Goal: Task Accomplishment & Management: Use online tool/utility

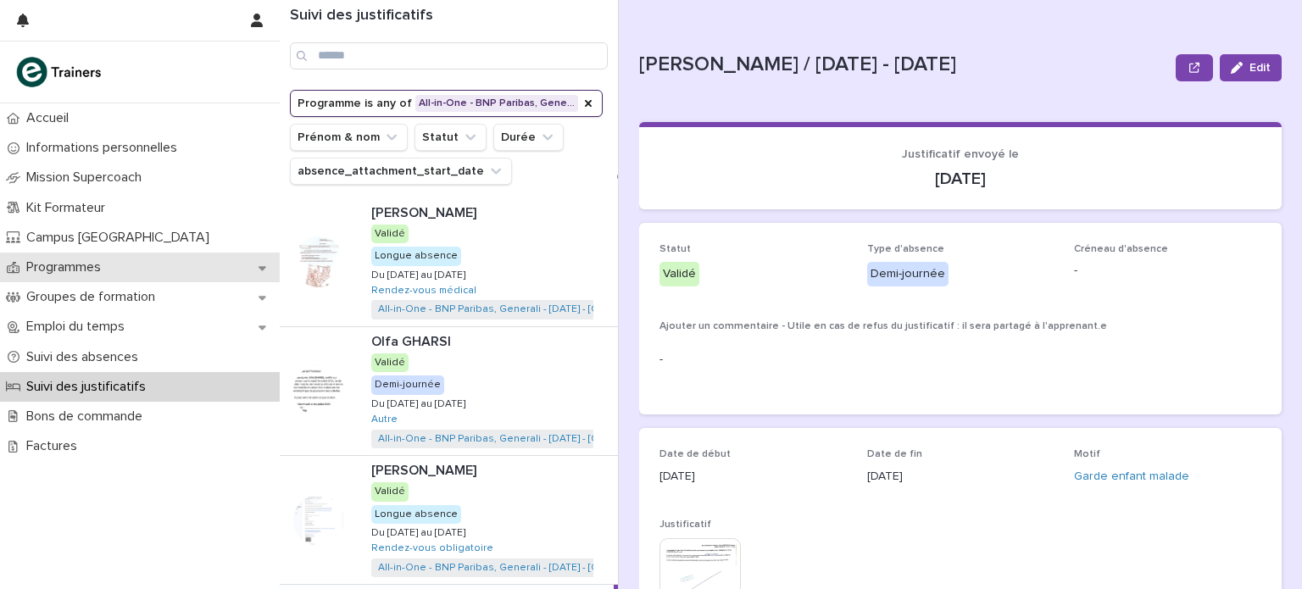
scroll to position [23, 0]
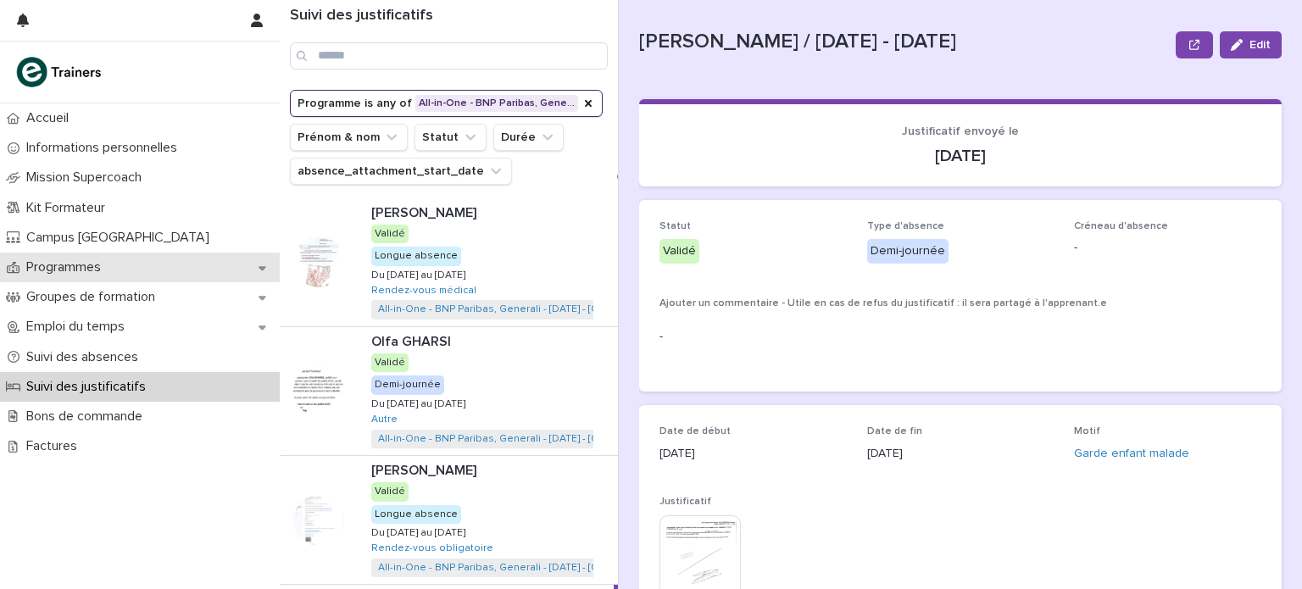
click at [88, 267] on p "Programmes" at bounding box center [66, 267] width 95 height 16
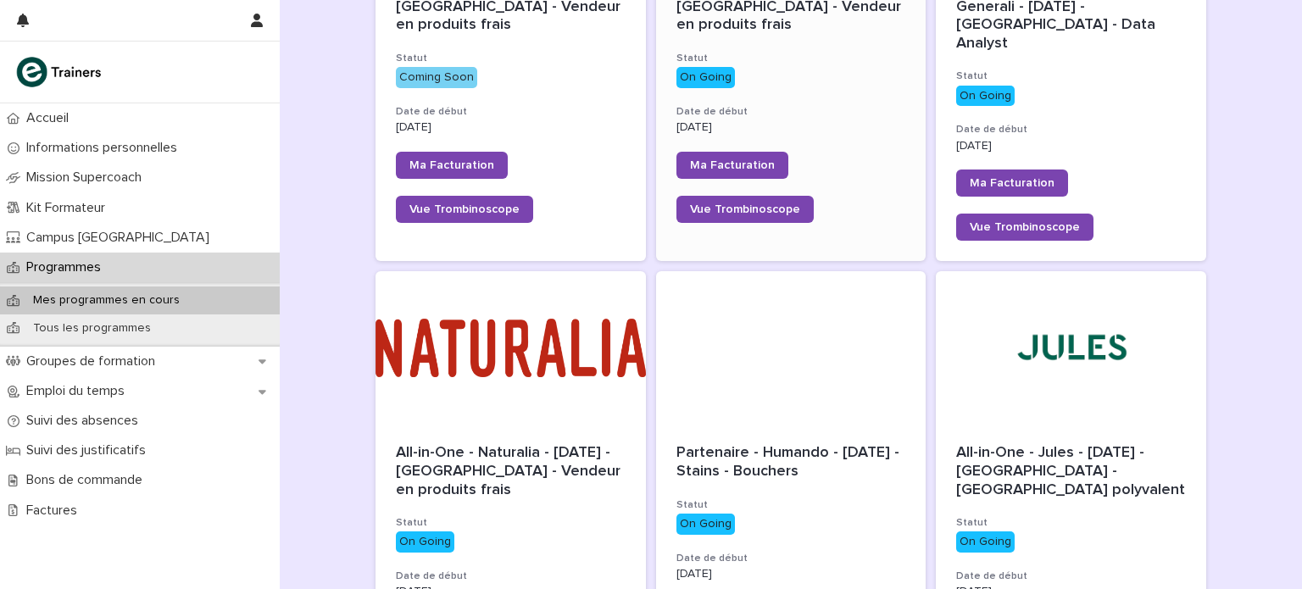
scroll to position [661, 0]
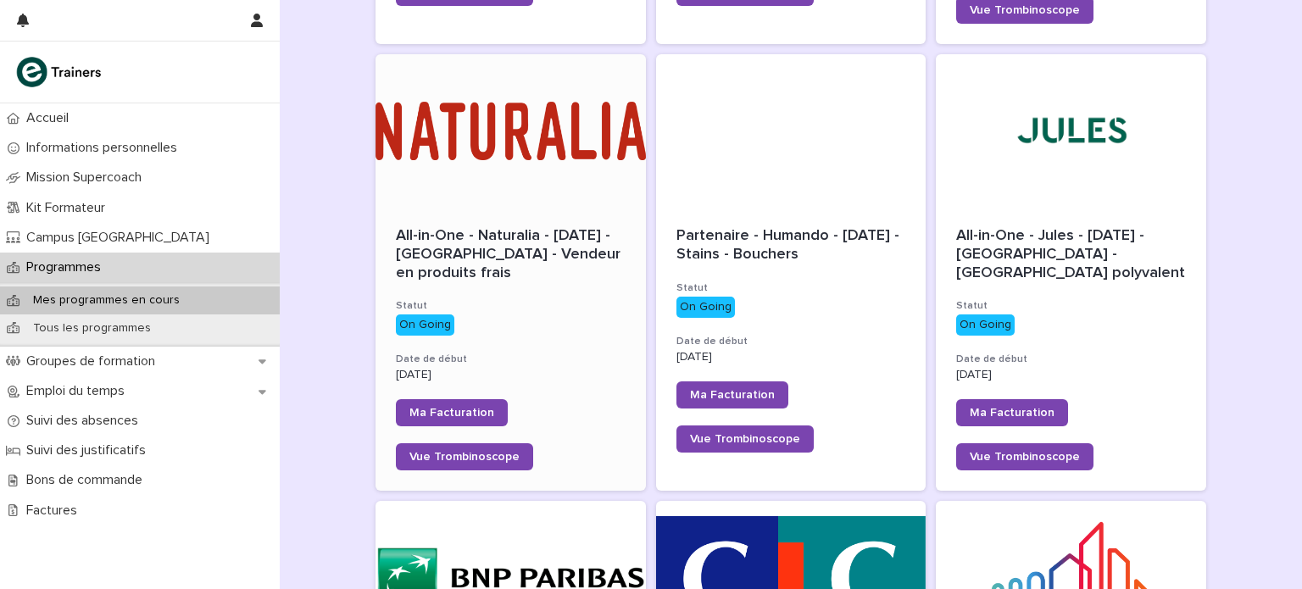
click at [515, 134] on div at bounding box center [511, 130] width 270 height 153
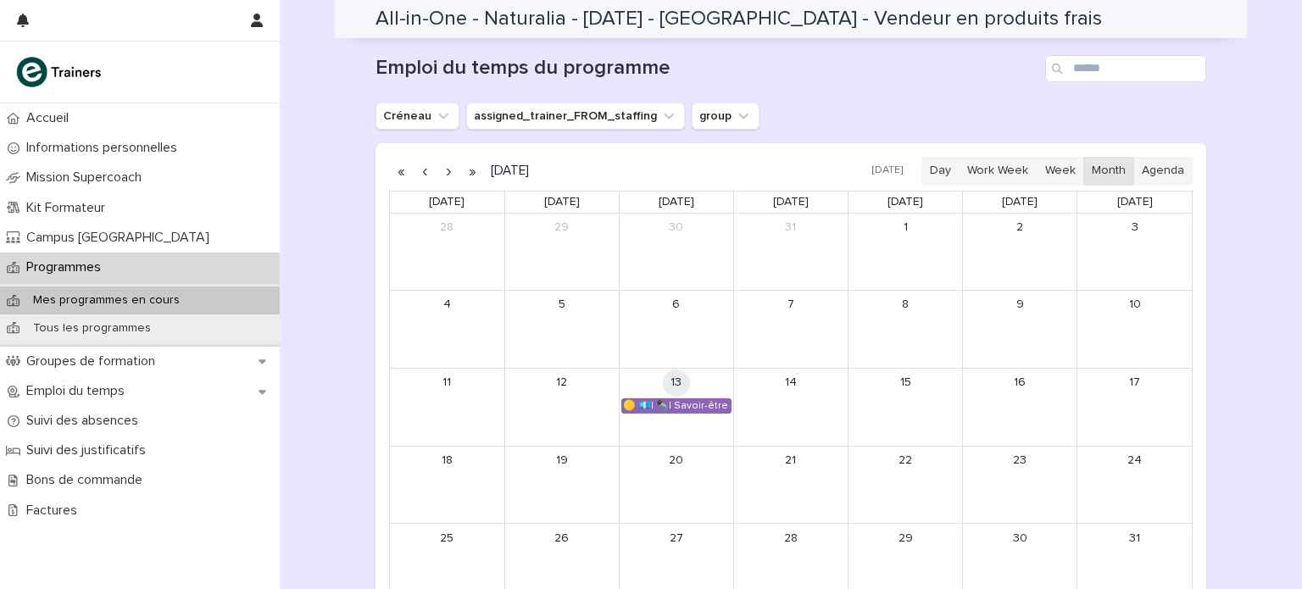
scroll to position [1127, 0]
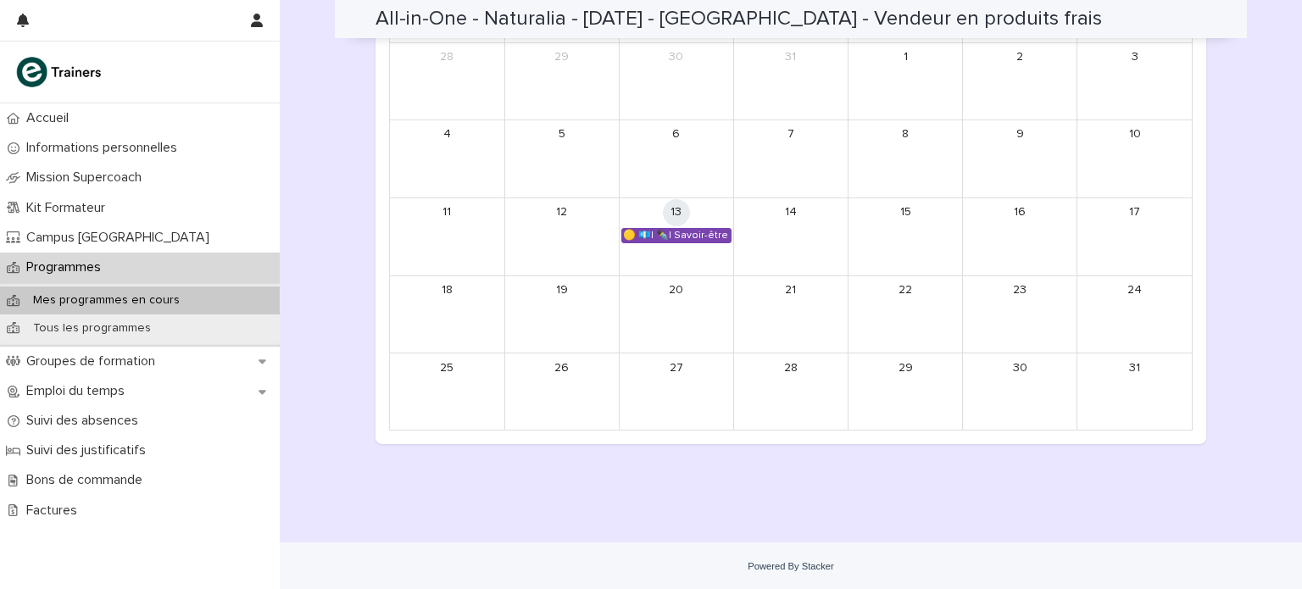
click at [693, 234] on div "🟡 💶| ✒️| Savoir-être métier - Organisation de son travail selon les priorités e…" at bounding box center [676, 236] width 109 height 14
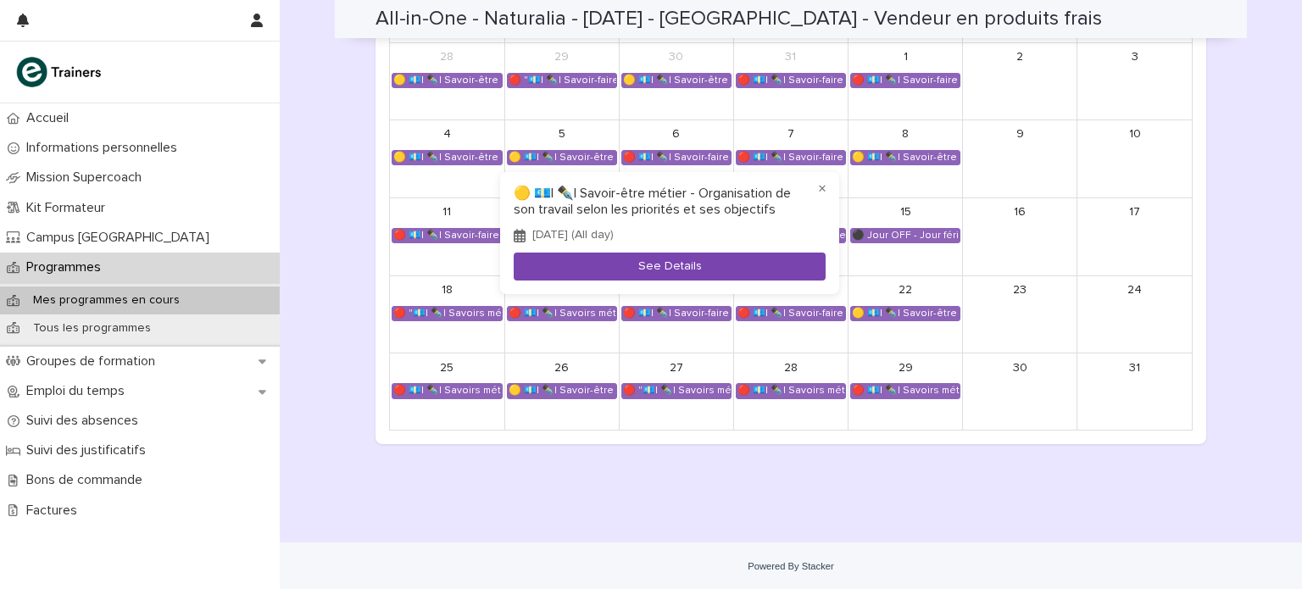
click at [680, 264] on button "See Details" at bounding box center [670, 267] width 312 height 28
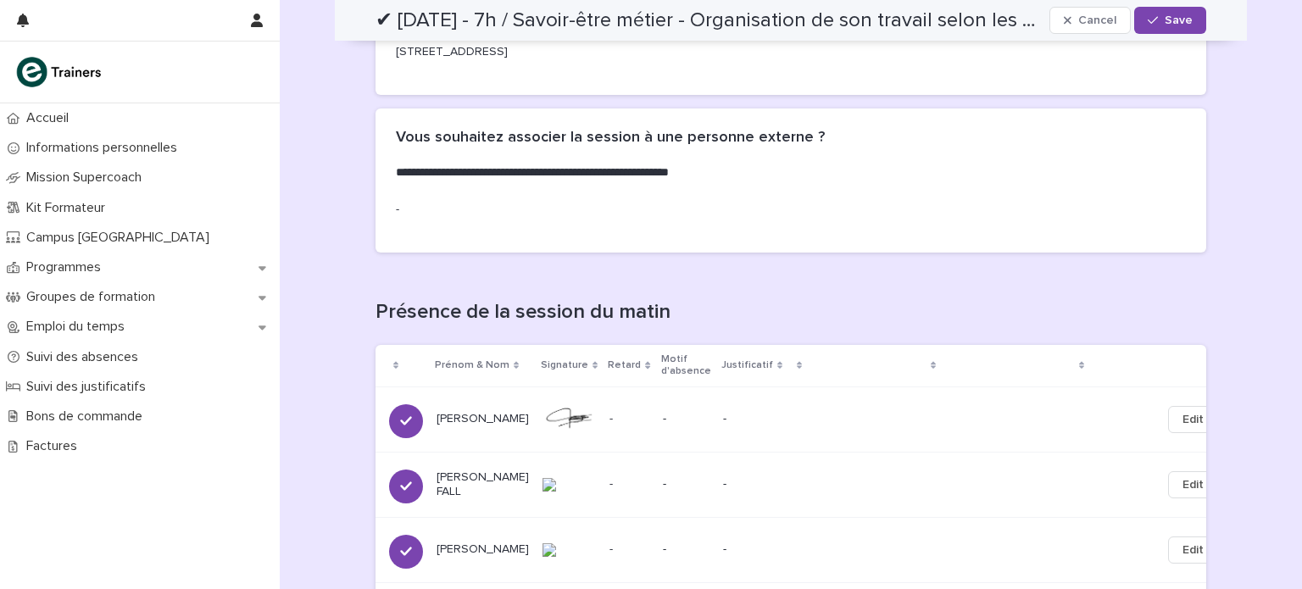
scroll to position [1028, 0]
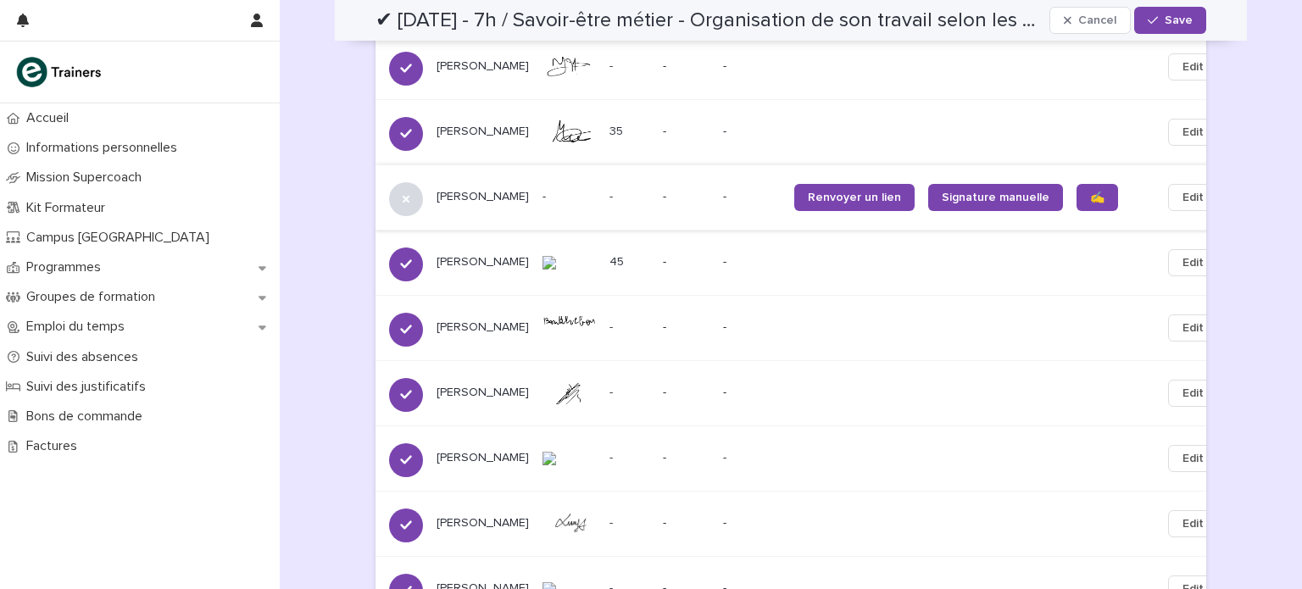
click at [1168, 192] on button "Edit" at bounding box center [1193, 197] width 50 height 27
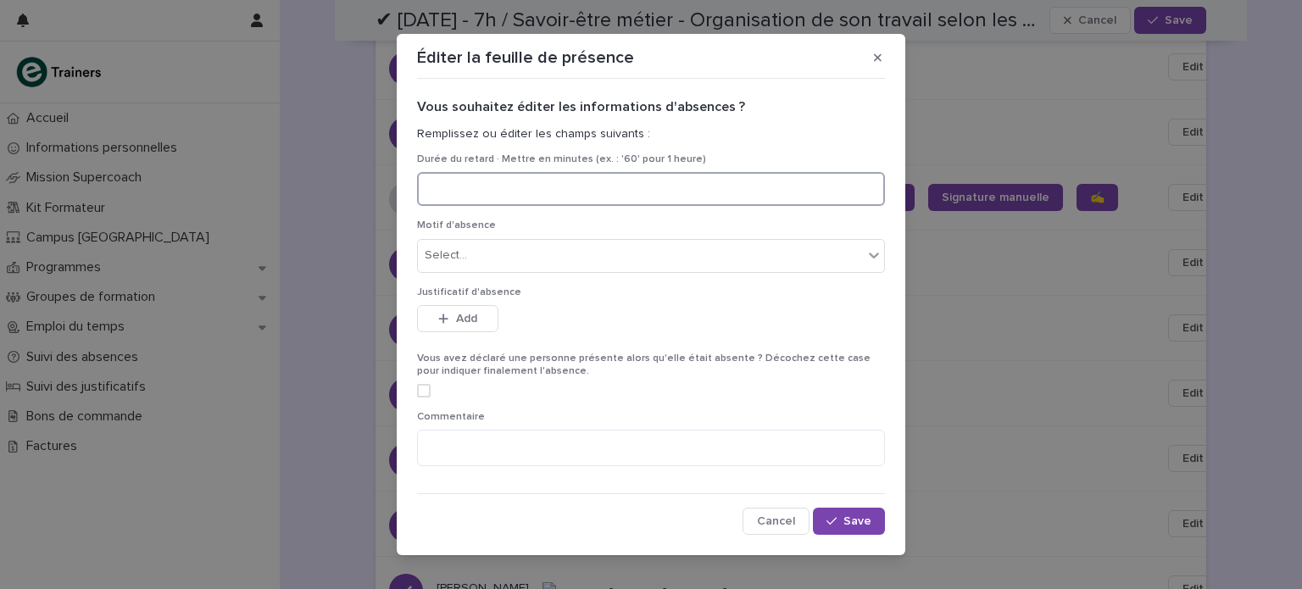
click at [543, 187] on input at bounding box center [651, 189] width 468 height 34
type input "**"
click at [850, 523] on span "Save" at bounding box center [857, 521] width 28 height 12
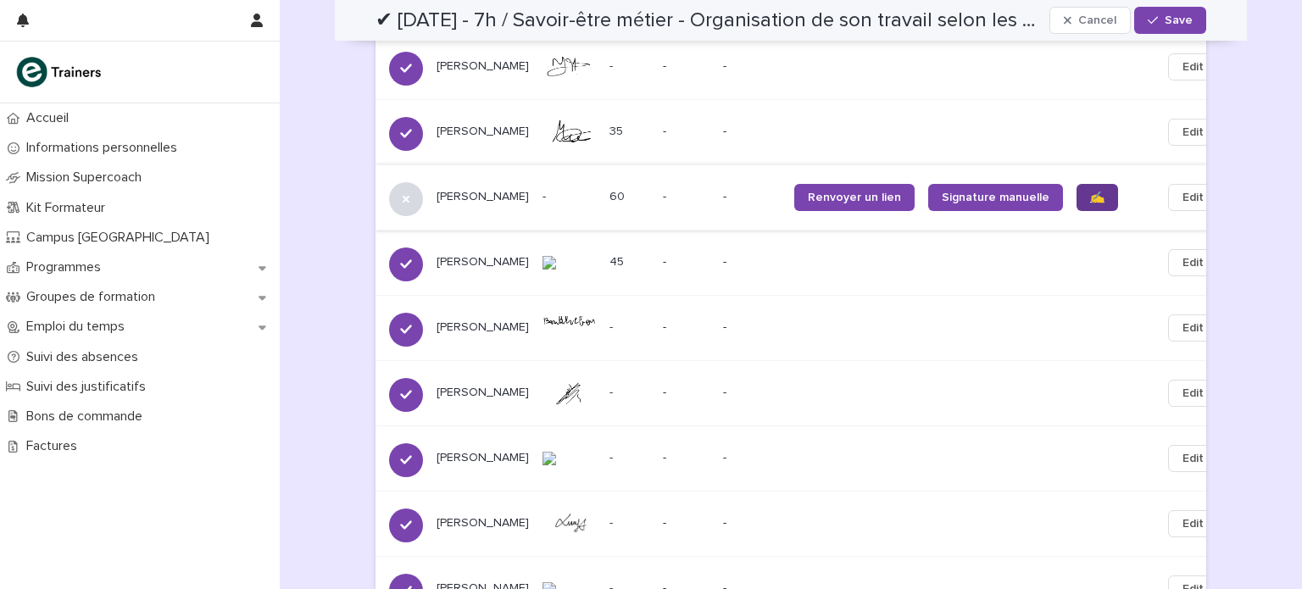
click at [1090, 192] on span "✍️" at bounding box center [1097, 198] width 14 height 12
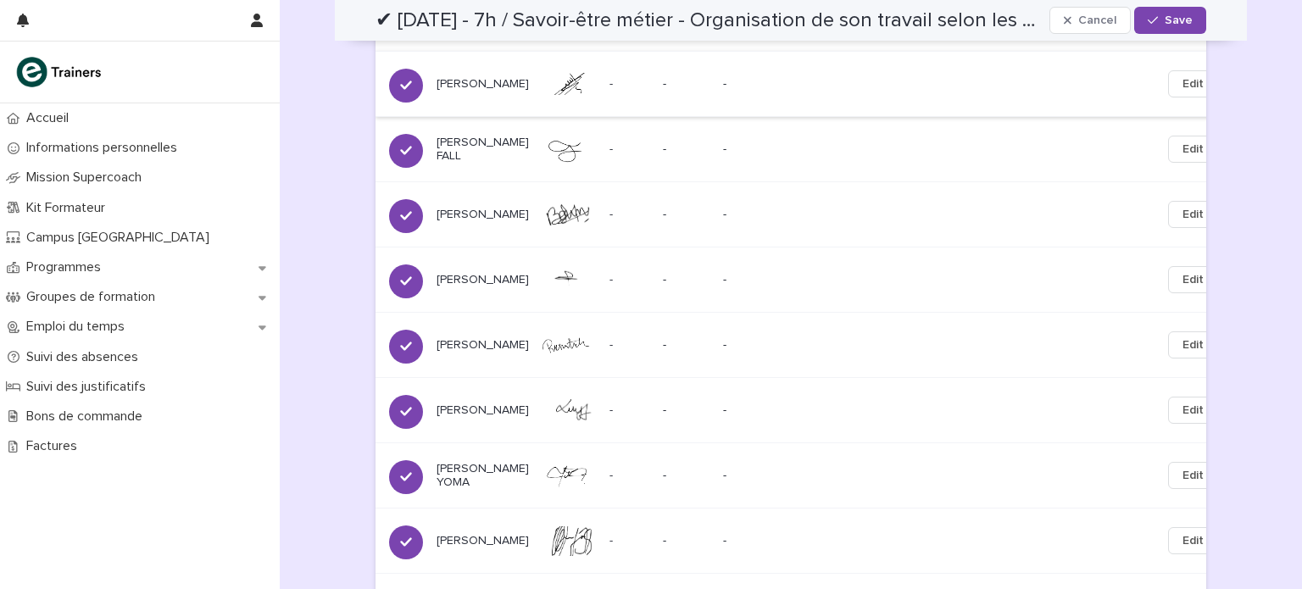
scroll to position [2643, 0]
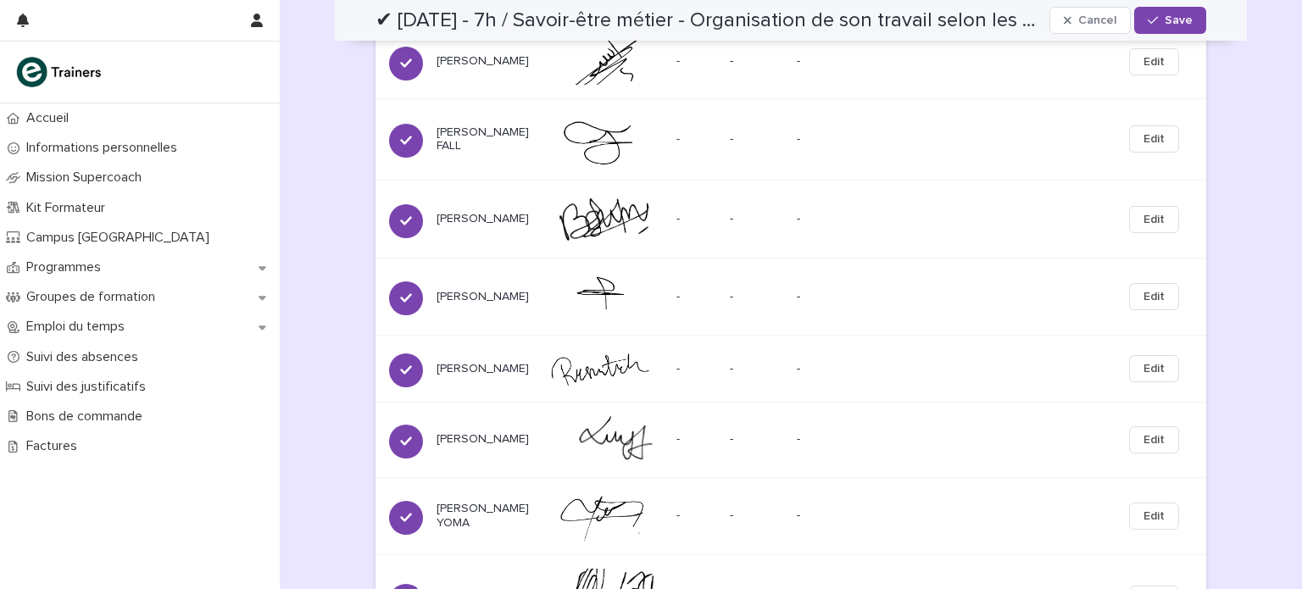
scroll to position [2850, 0]
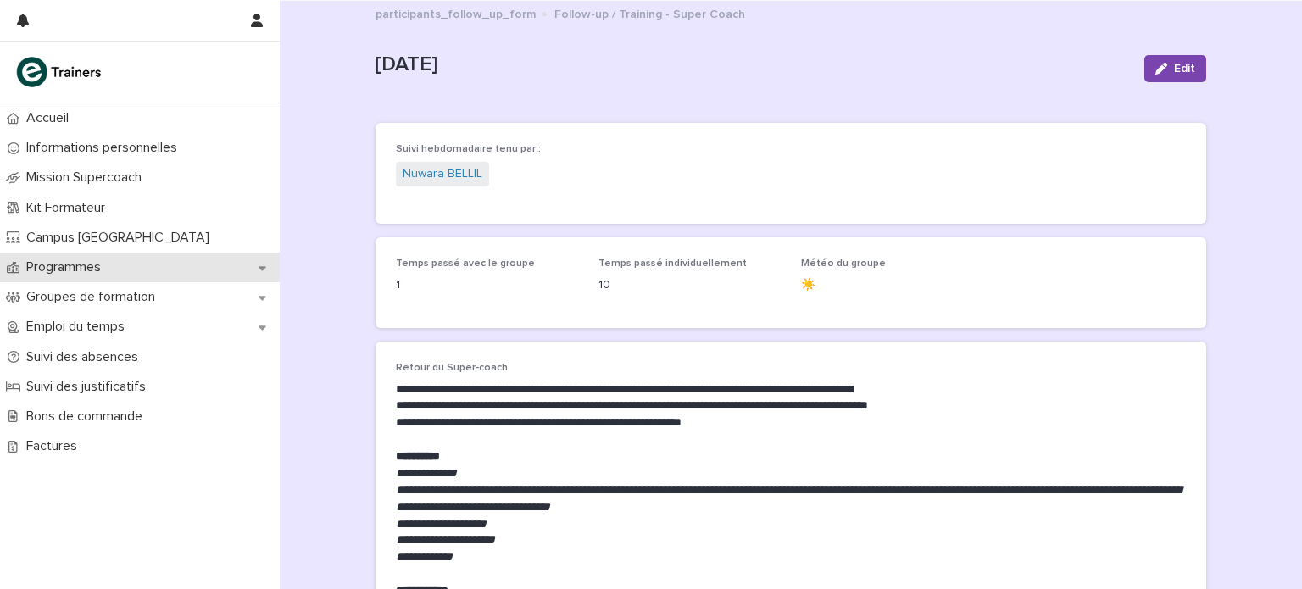
click at [109, 267] on p "Programmes" at bounding box center [66, 267] width 95 height 16
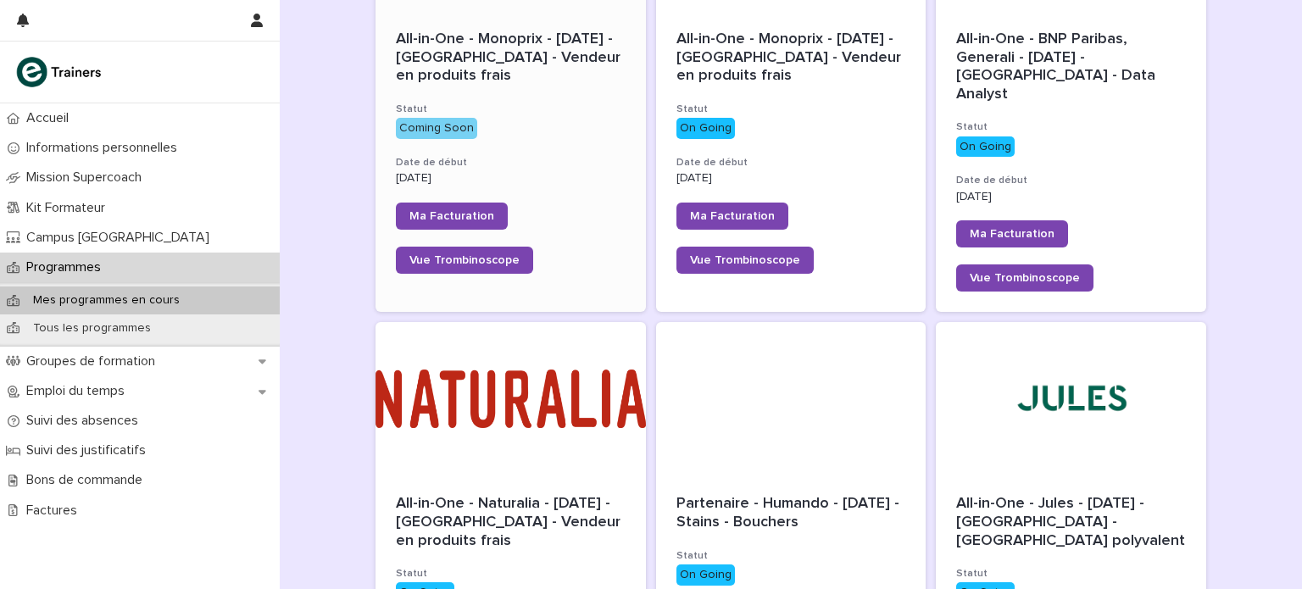
scroll to position [397, 0]
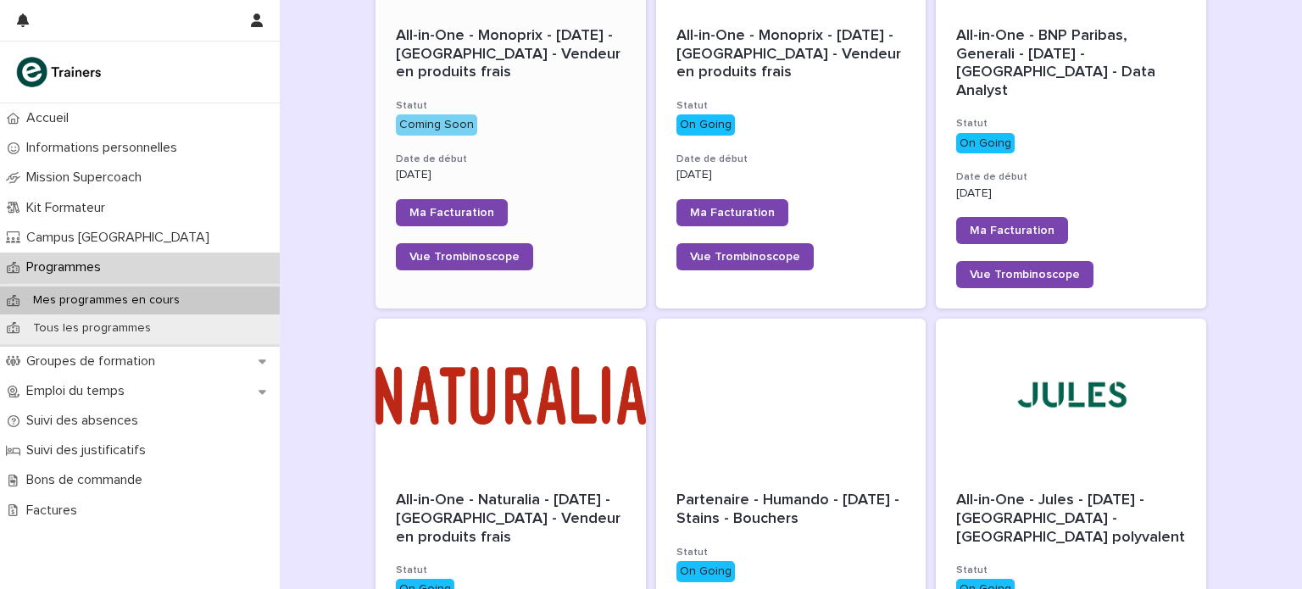
click at [613, 426] on div at bounding box center [511, 395] width 270 height 153
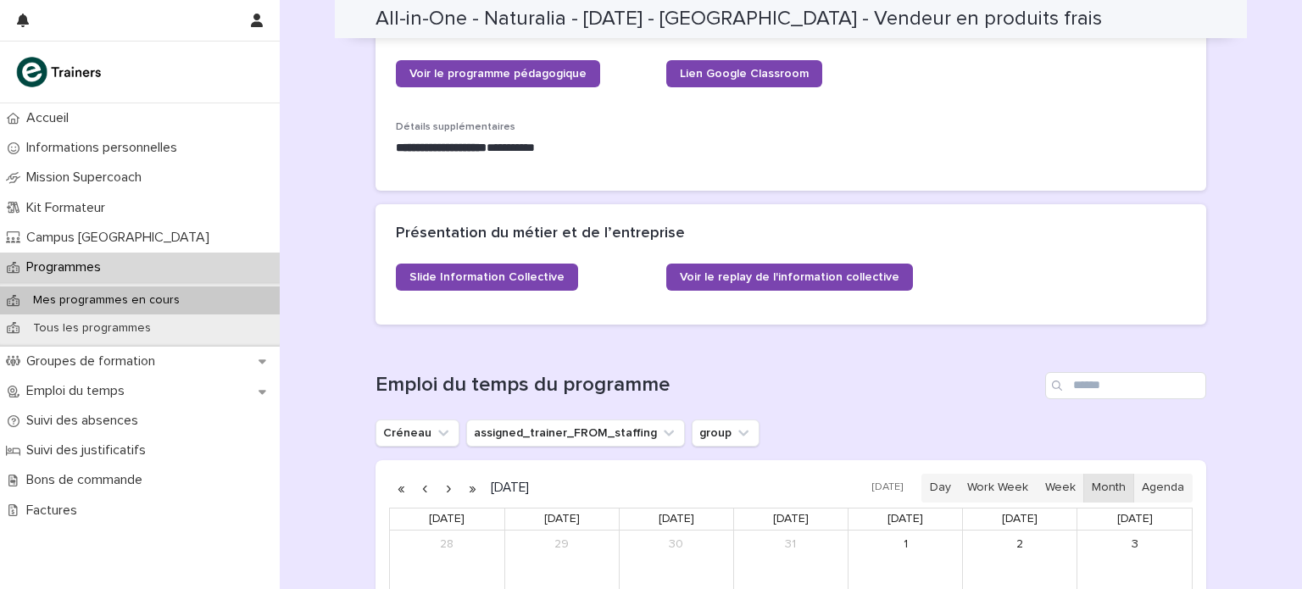
scroll to position [1096, 0]
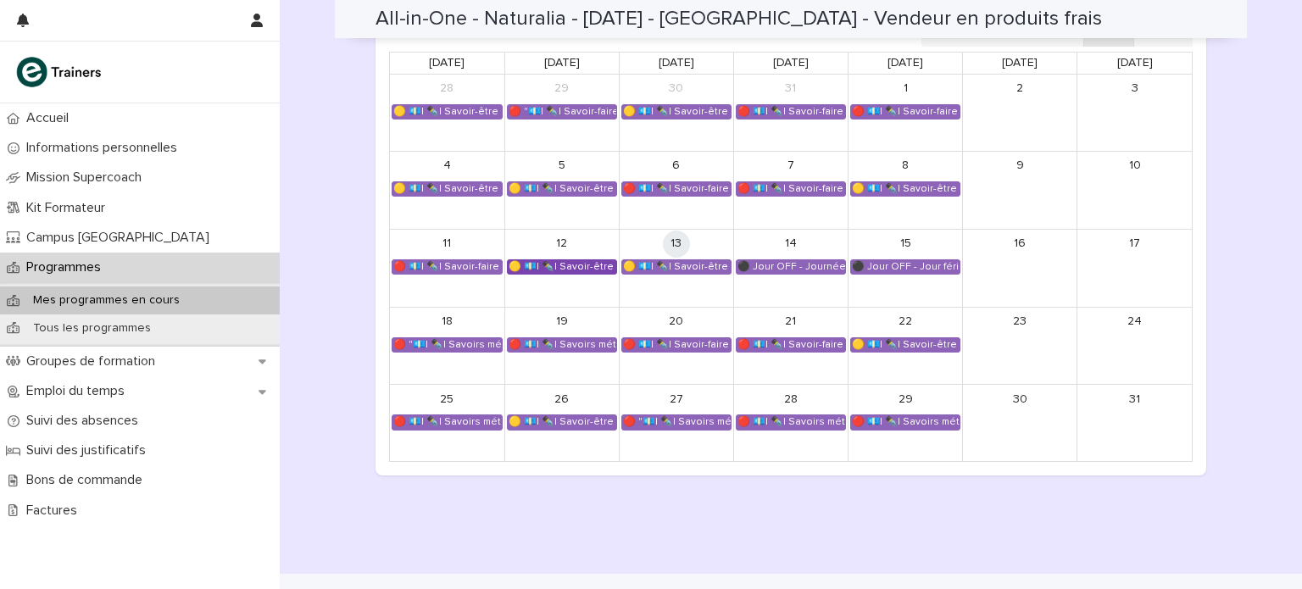
click at [565, 260] on div "🟡 💶| ✒️| Savoir-être métier - Cadre de référence interculturel : prévenir les i…" at bounding box center [562, 267] width 109 height 14
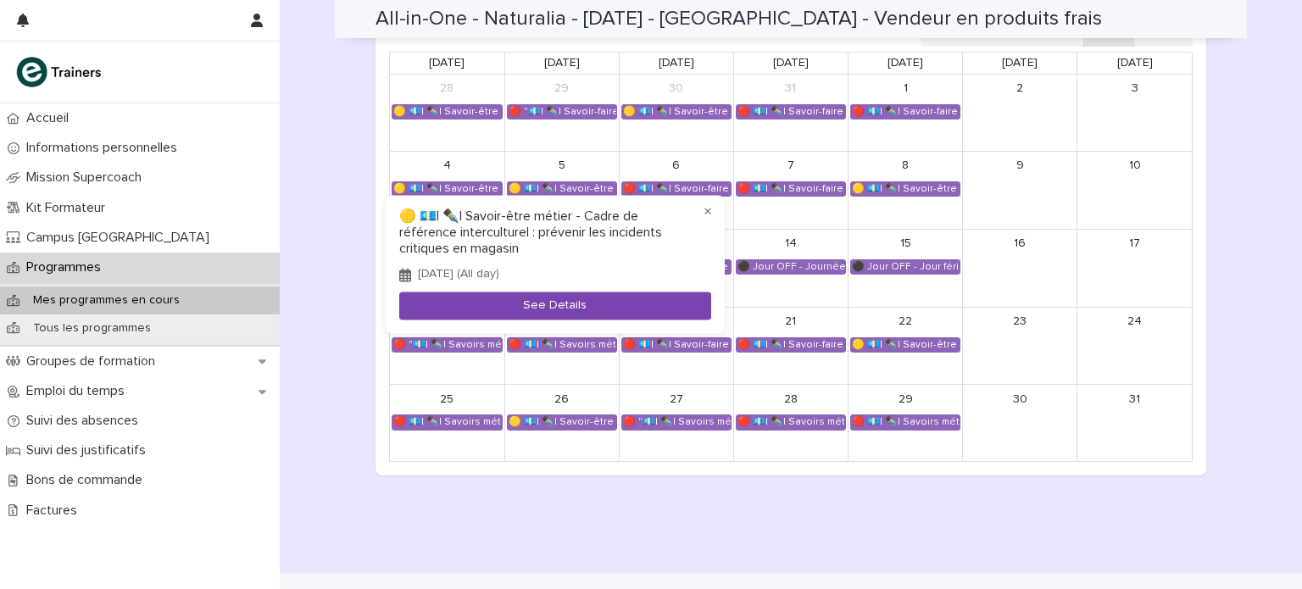
click at [547, 302] on button "See Details" at bounding box center [555, 306] width 312 height 28
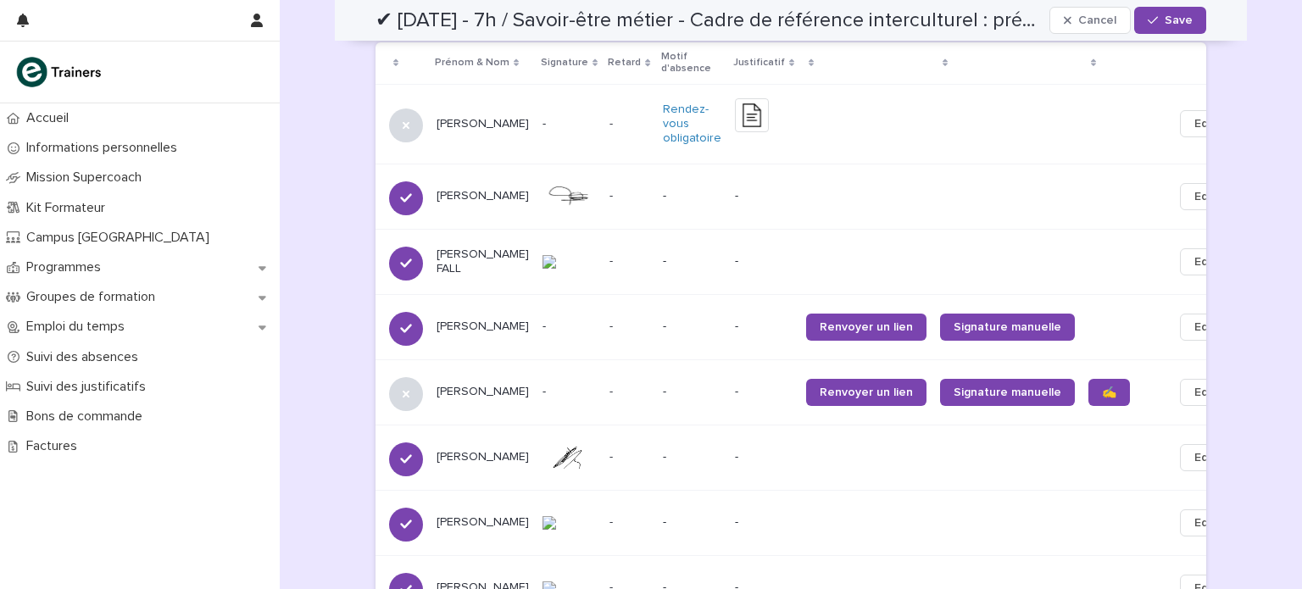
scroll to position [769, 0]
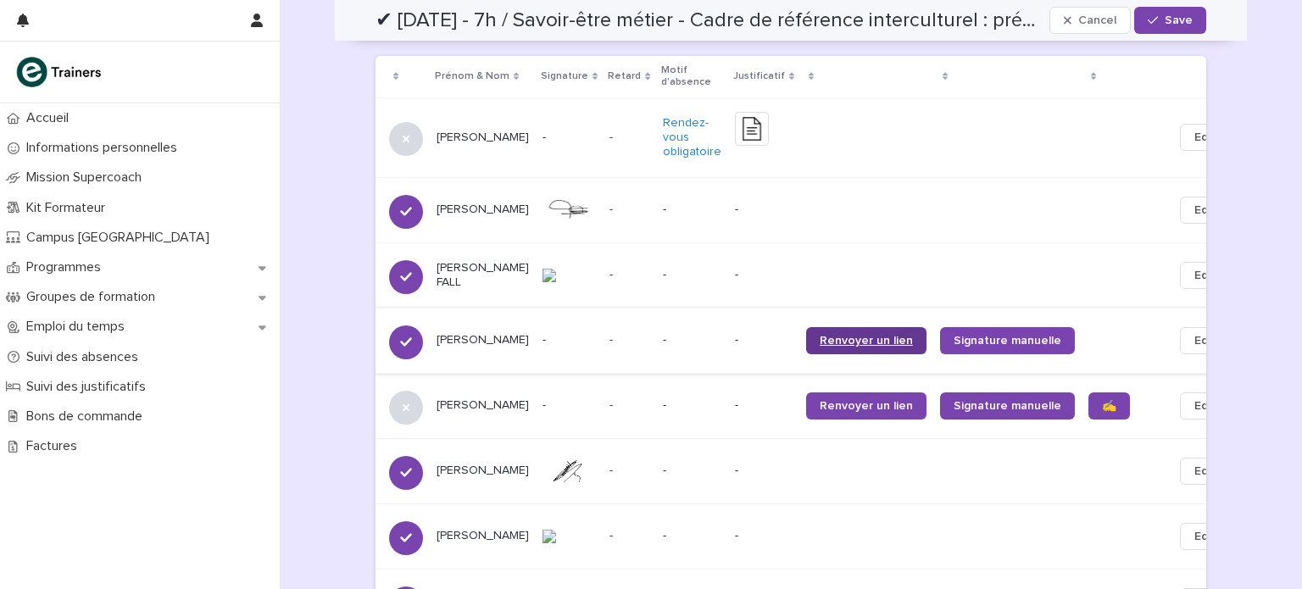
click at [857, 335] on span "Renvoyer un lien" at bounding box center [866, 341] width 93 height 12
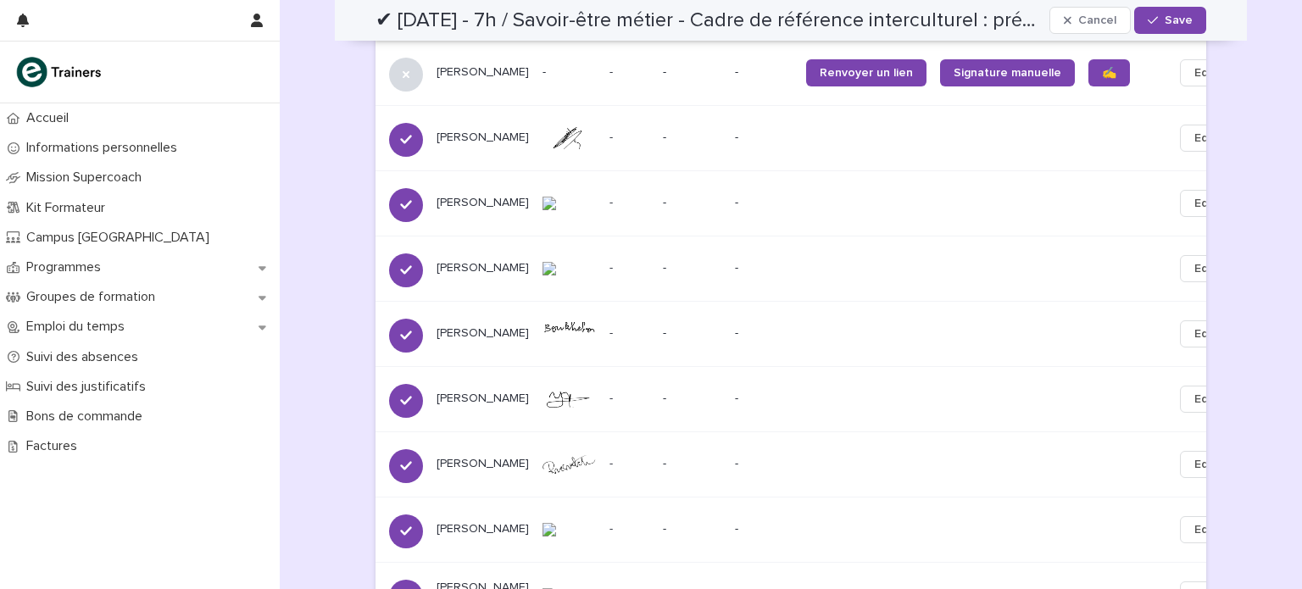
scroll to position [1092, 0]
